Goal: Find specific page/section: Find specific page/section

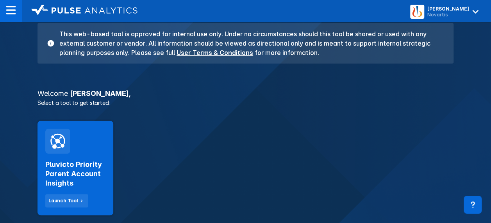
scroll to position [78, 0]
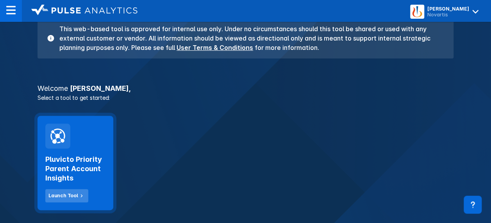
click at [75, 193] on div "Launch Tool" at bounding box center [63, 196] width 30 height 7
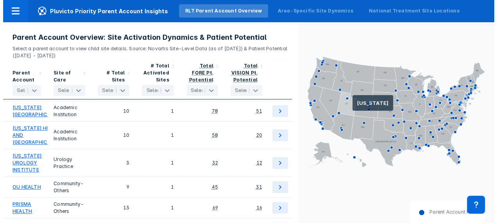
scroll to position [2375, 0]
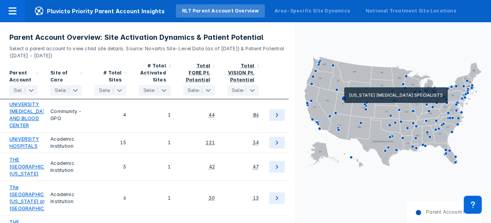
click at [344, 98] on icon at bounding box center [343, 98] width 5 height 5
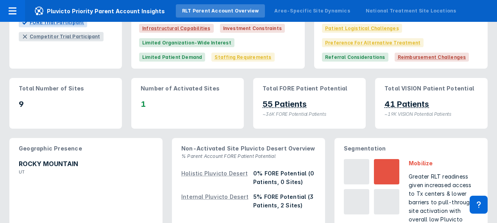
scroll to position [156, 0]
